Goal: Information Seeking & Learning: Understand process/instructions

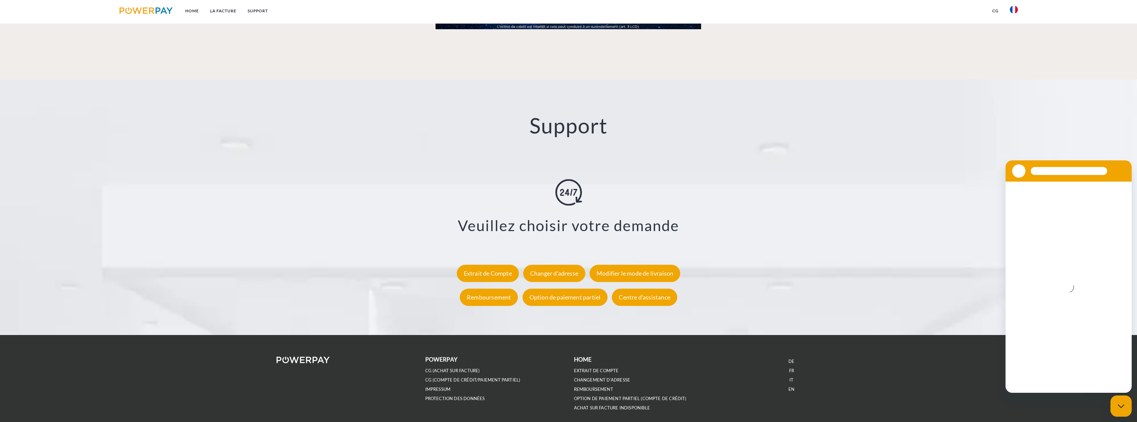
scroll to position [1161, 0]
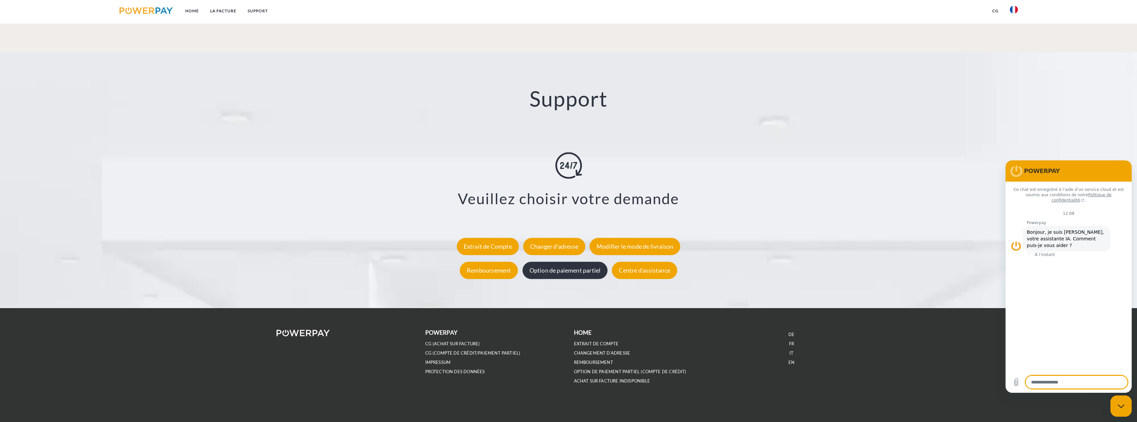
click at [572, 273] on div "Option de paiement partiel" at bounding box center [565, 270] width 85 height 17
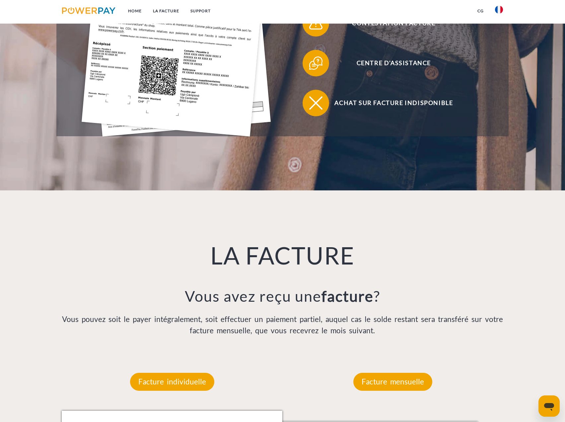
scroll to position [232, 0]
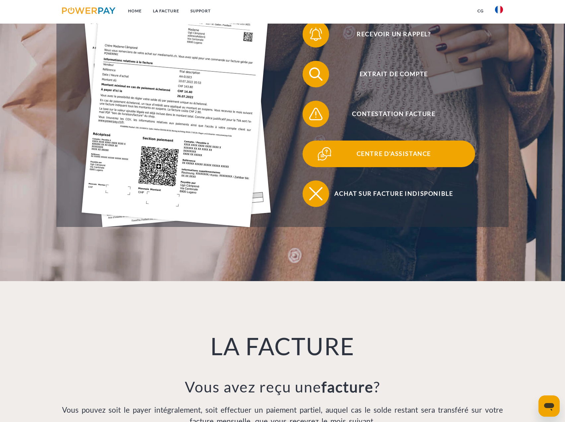
click at [392, 156] on span "Centre d'assistance" at bounding box center [394, 153] width 163 height 27
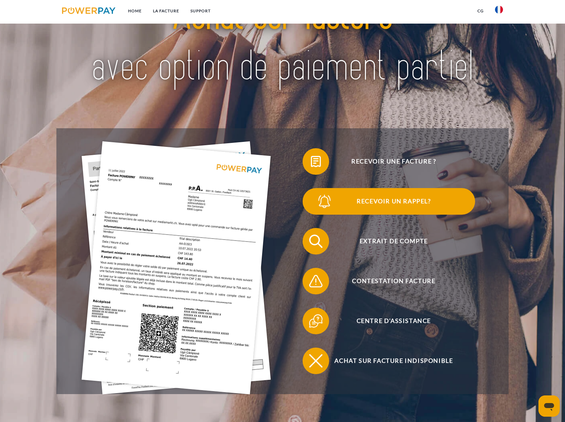
scroll to position [166, 0]
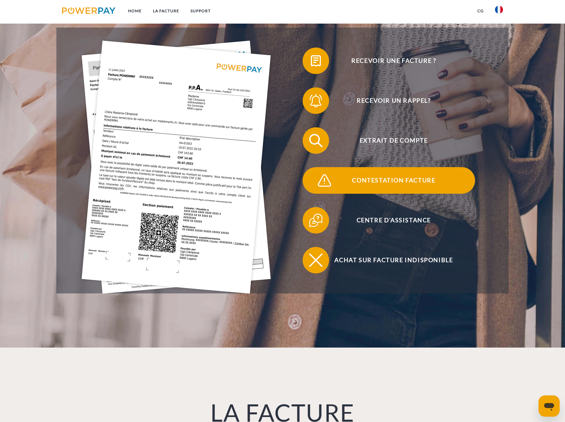
click at [387, 183] on span "Contestation Facture" at bounding box center [394, 180] width 163 height 27
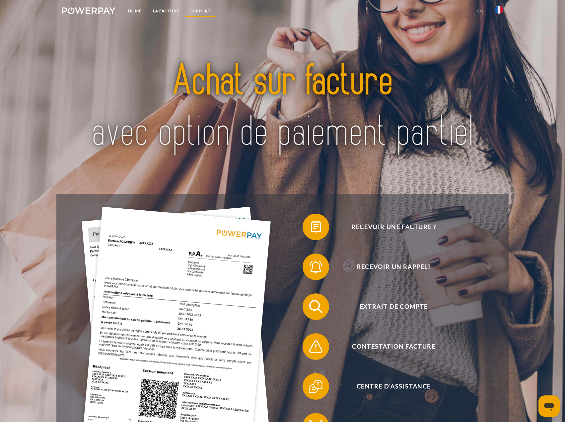
click at [209, 11] on link "Support" at bounding box center [201, 11] width 32 height 12
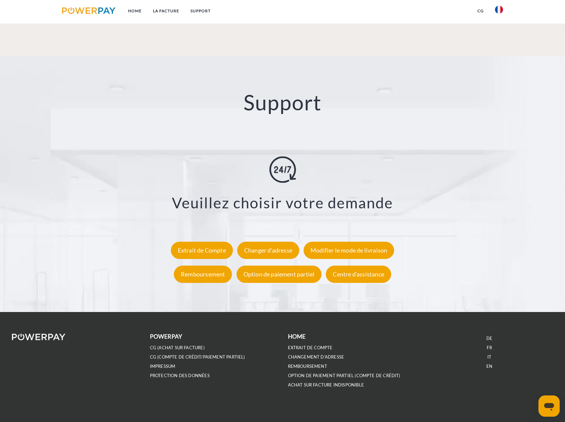
scroll to position [1177, 0]
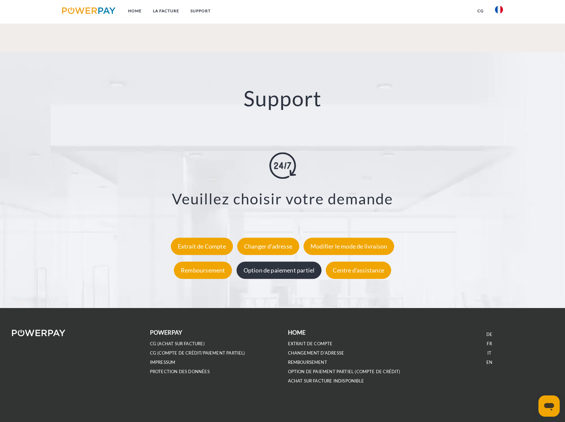
click at [278, 271] on div "Option de paiement partiel" at bounding box center [279, 269] width 85 height 17
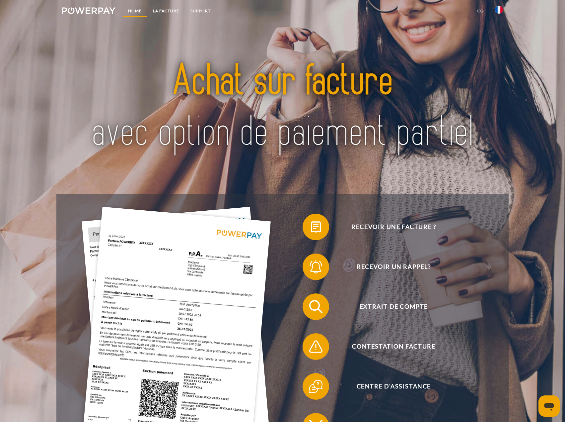
click at [136, 11] on link "Home" at bounding box center [135, 11] width 25 height 12
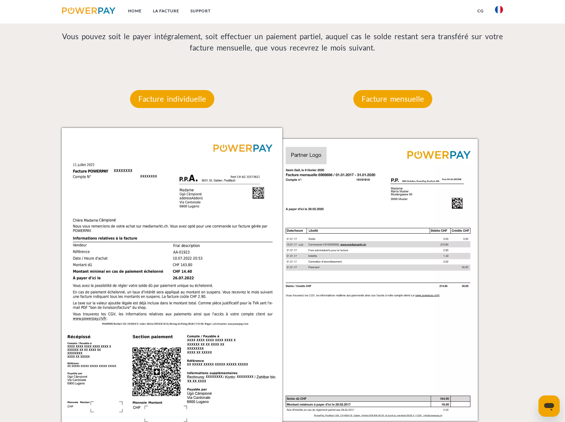
scroll to position [531, 0]
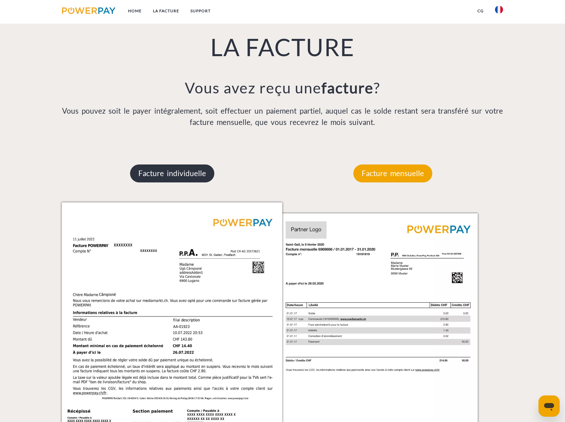
click at [177, 173] on p "Facture individuelle" at bounding box center [172, 173] width 84 height 18
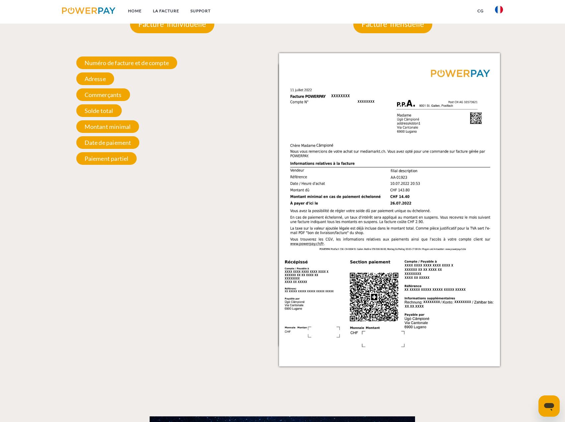
scroll to position [664, 0]
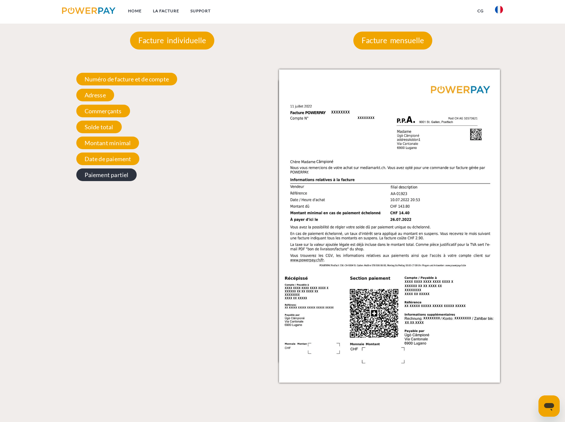
click at [110, 175] on span "Paiement partiel" at bounding box center [106, 174] width 61 height 13
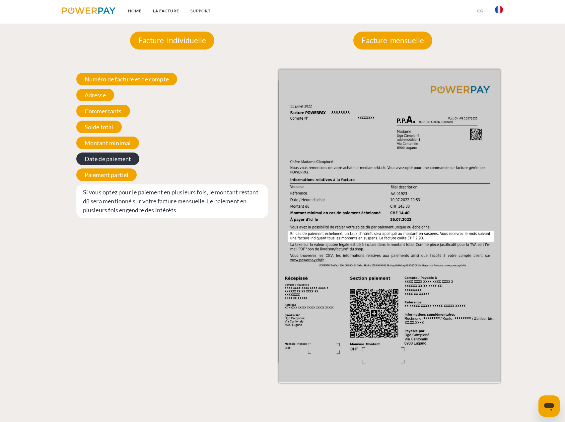
click at [113, 165] on span "Date de paiement" at bounding box center [107, 158] width 63 height 13
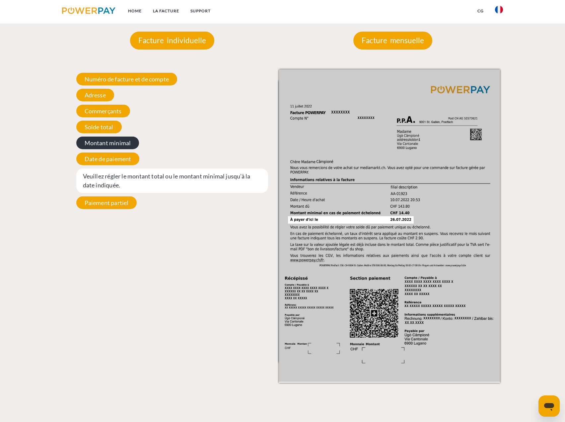
click at [115, 144] on span "Montant minimal" at bounding box center [107, 142] width 63 height 13
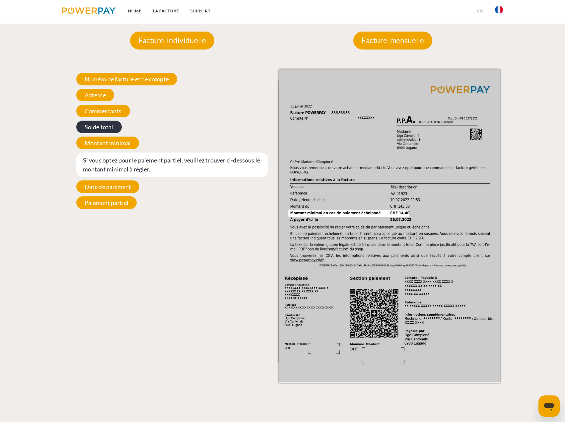
click at [110, 132] on span "Solde total" at bounding box center [98, 127] width 45 height 13
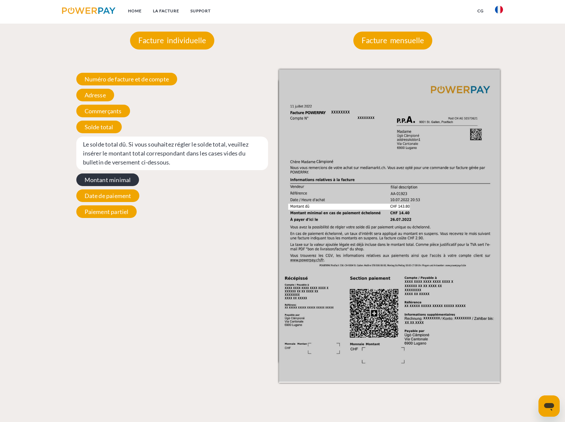
click at [119, 183] on span "Montant minimal" at bounding box center [107, 179] width 63 height 13
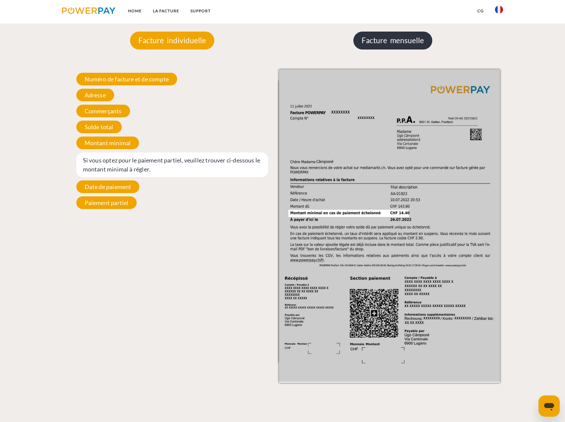
click at [407, 39] on p "Facture mensuelle" at bounding box center [393, 41] width 79 height 18
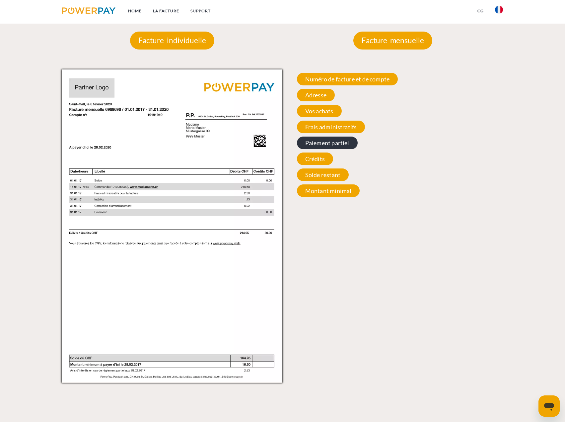
click at [315, 144] on span "Paiement partiel" at bounding box center [327, 142] width 61 height 13
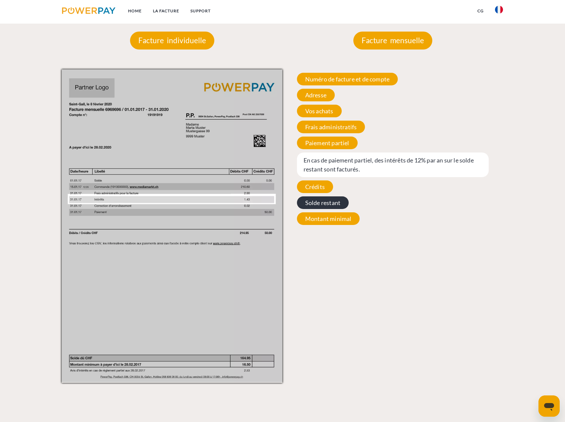
click at [317, 197] on span "Solde restant" at bounding box center [323, 202] width 52 height 13
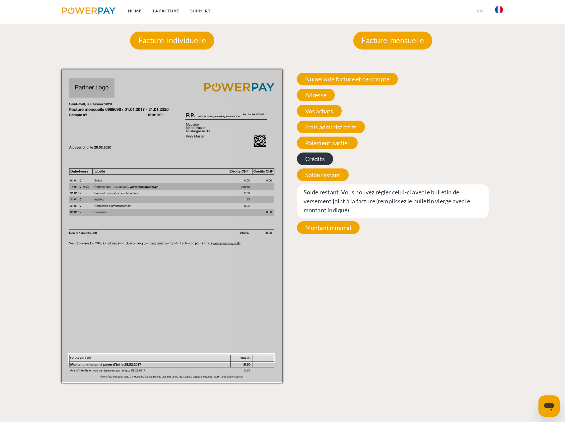
click at [319, 158] on span "Crédits" at bounding box center [315, 158] width 36 height 13
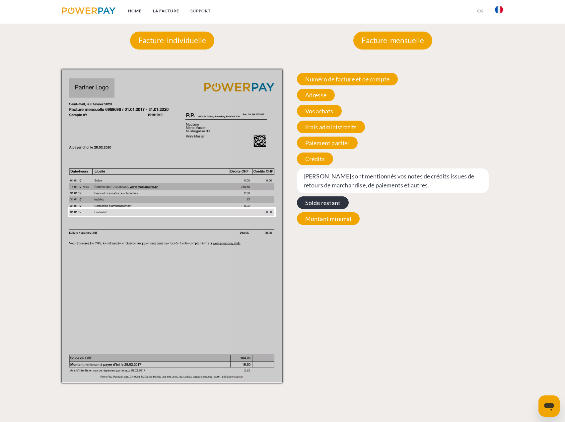
click at [331, 203] on span "Solde restant" at bounding box center [323, 202] width 52 height 13
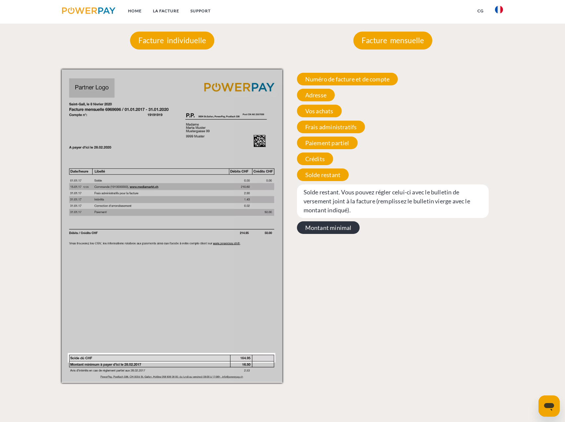
click at [331, 233] on span "Montant minimal" at bounding box center [328, 227] width 63 height 13
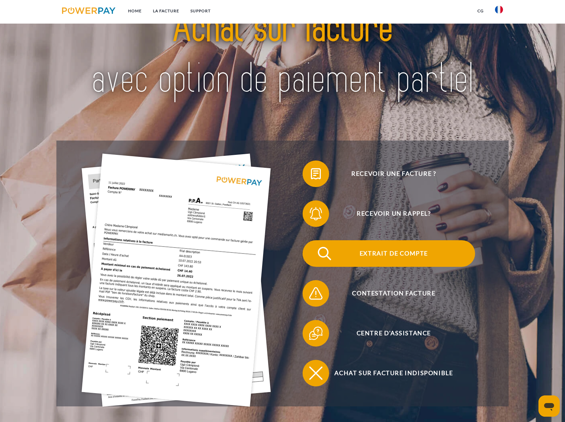
scroll to position [0, 0]
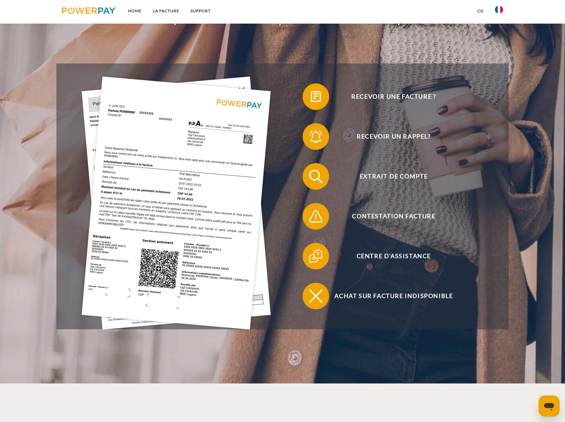
scroll to position [133, 0]
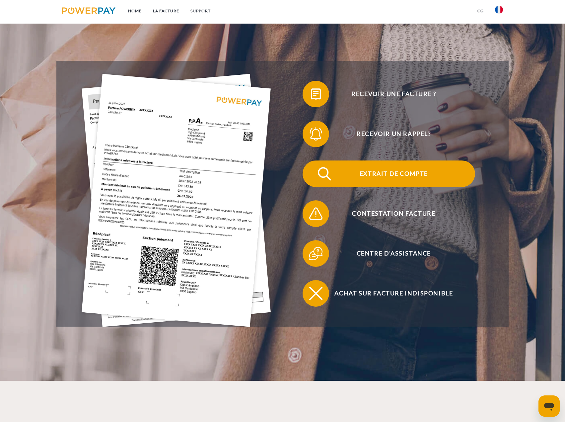
click at [383, 175] on span "Extrait de compte" at bounding box center [394, 173] width 163 height 27
click at [397, 177] on span "Extrait de compte" at bounding box center [394, 173] width 163 height 27
